Goal: Contribute content: Add original content to the website for others to see

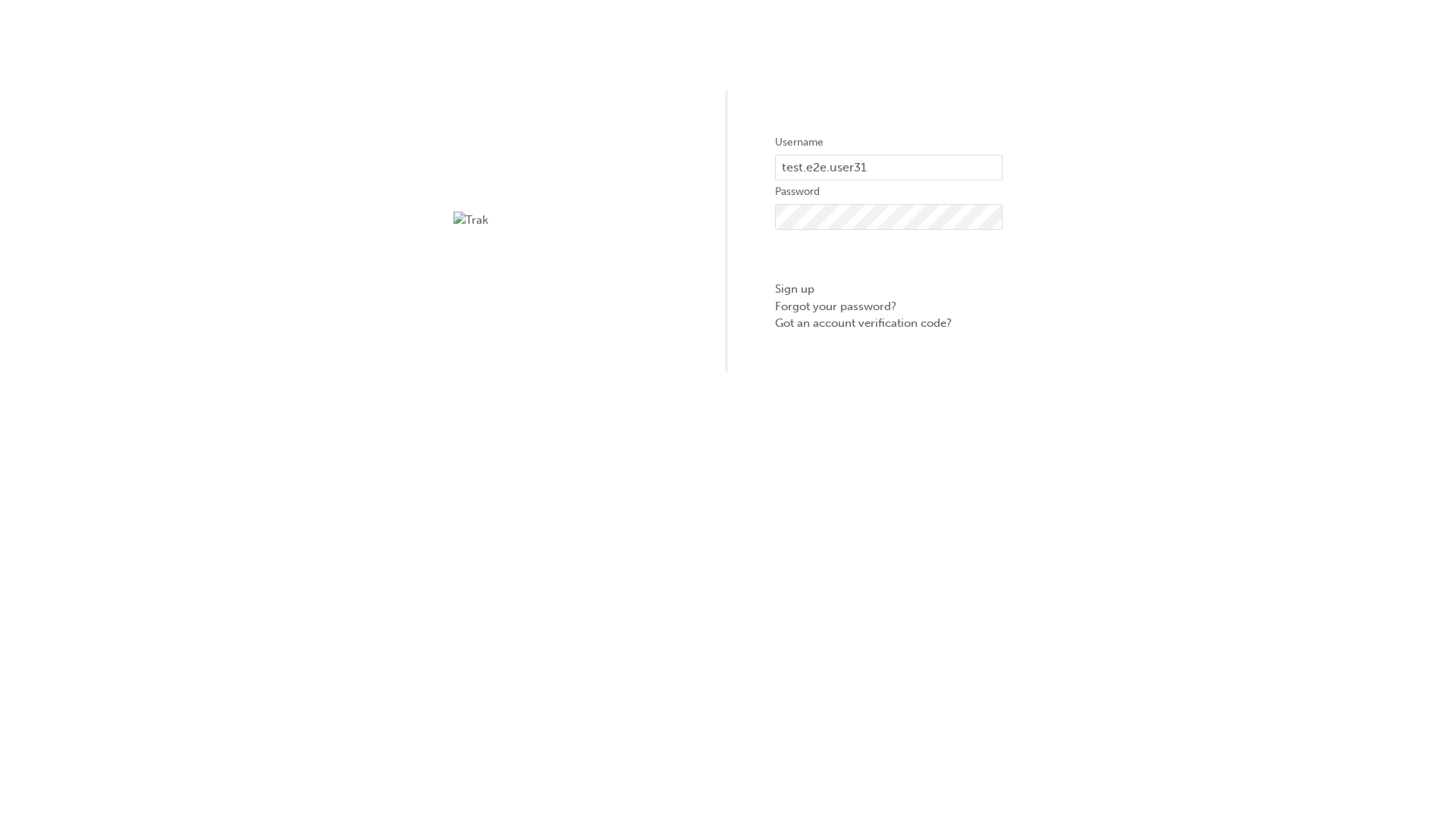
type input "test.e2e.user31"
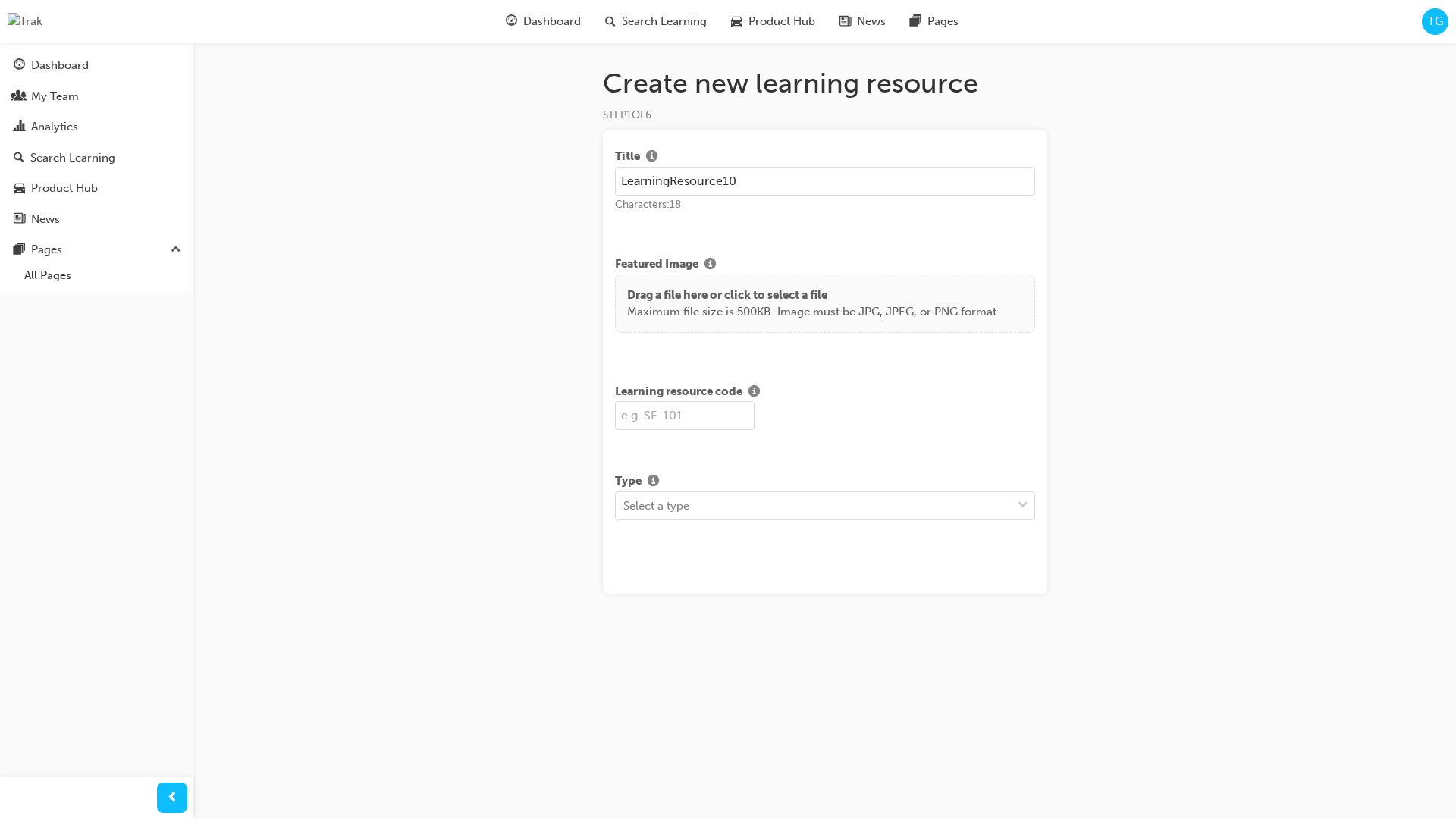
type input "LearningResource10"
type input "LR10"
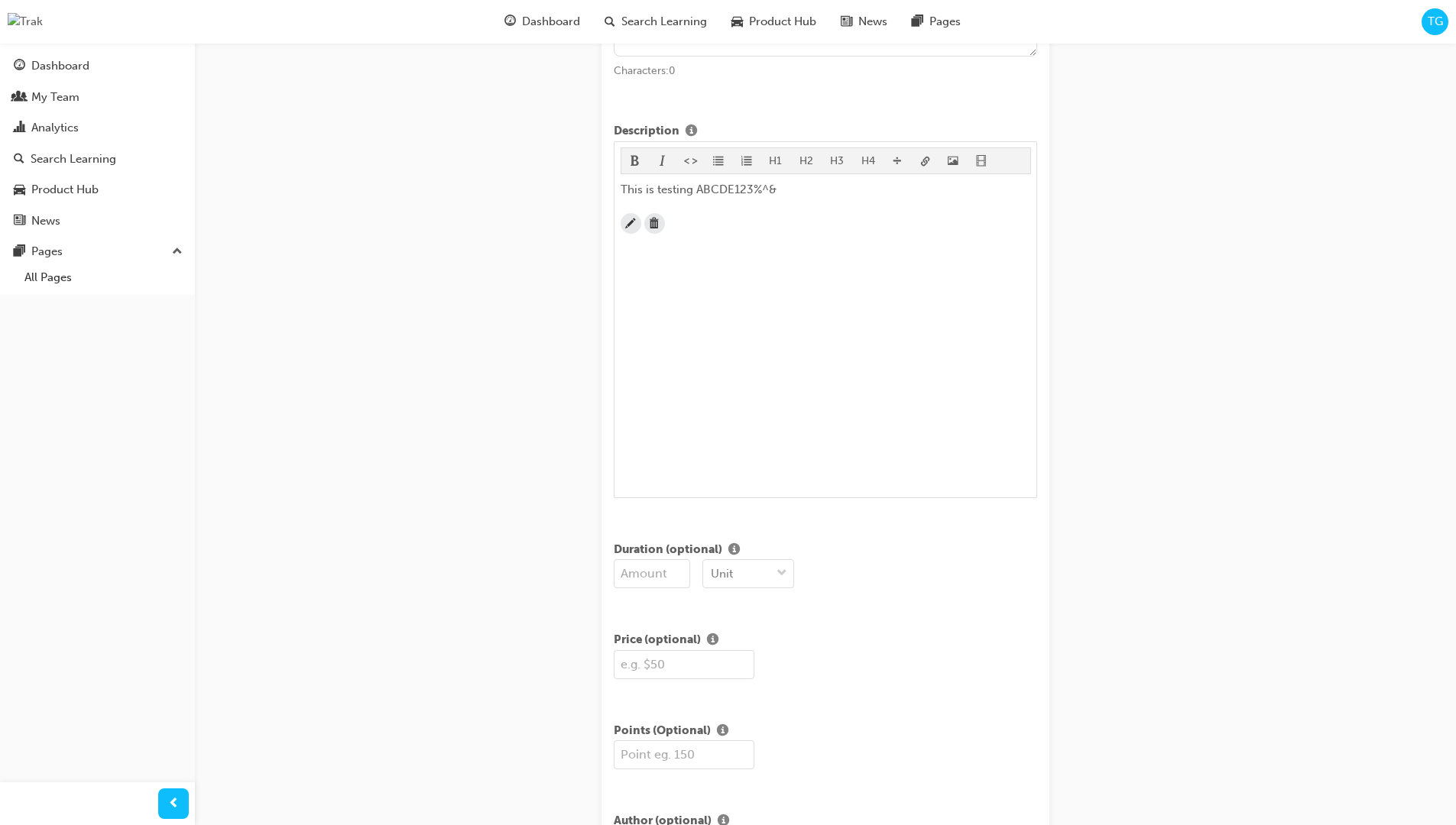
scroll to position [370, 0]
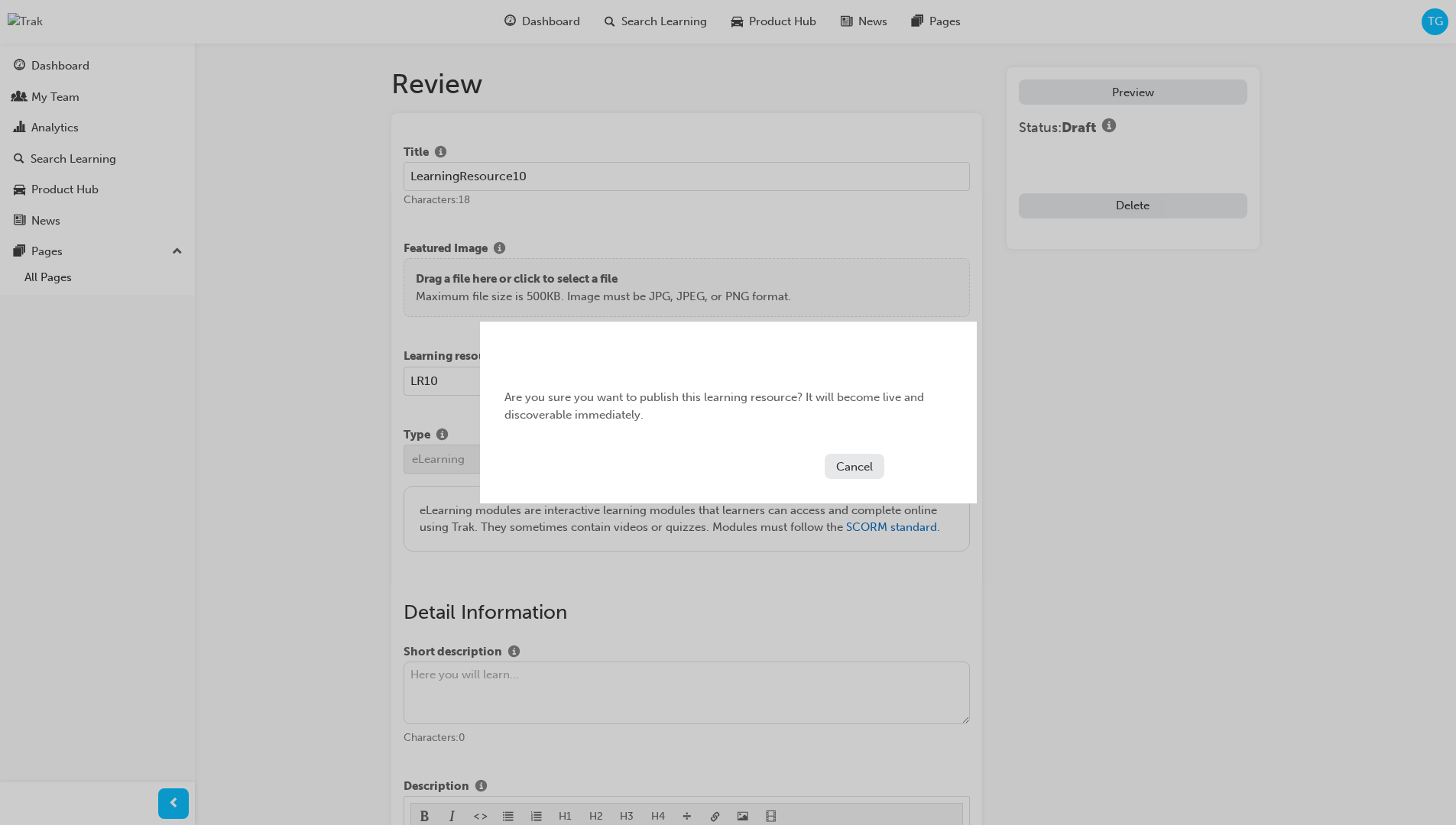
scroll to position [292, 0]
